Goal: Information Seeking & Learning: Learn about a topic

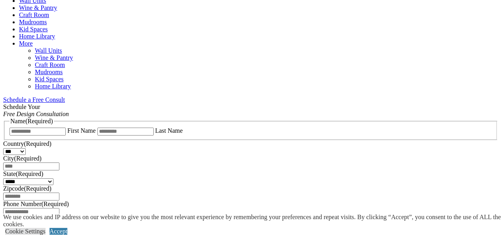
scroll to position [397, 0]
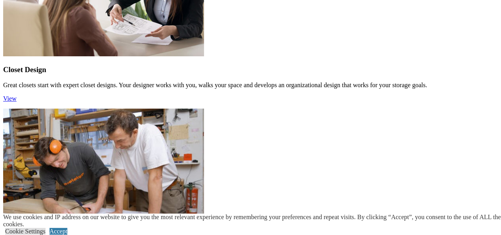
scroll to position [1030, 0]
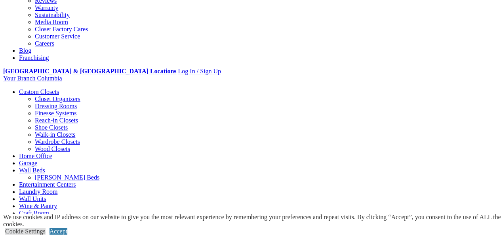
scroll to position [198, 0]
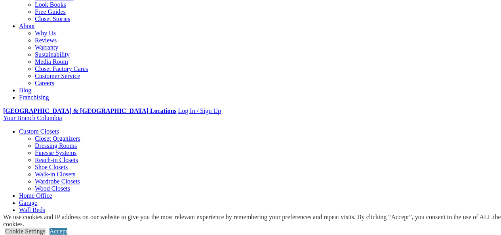
click at [44, 135] on link "Closet Organizers" at bounding box center [58, 138] width 46 height 7
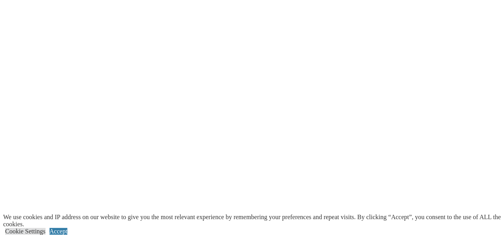
scroll to position [1585, 0]
